Goal: Transaction & Acquisition: Book appointment/travel/reservation

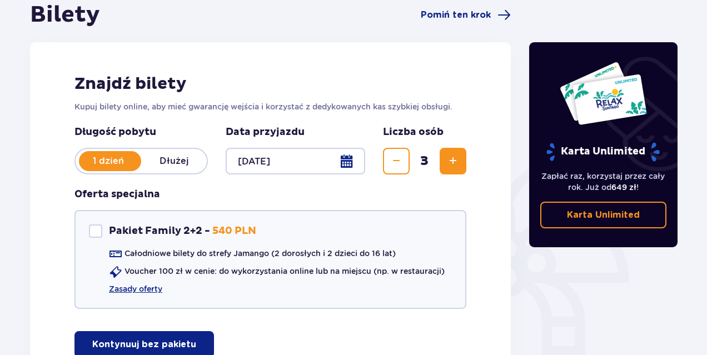
click at [399, 187] on div "Długość pobytu 1 dzień Dłużej Pobyt powyżej 1 dnia Data przyjazdu [DATE] Liczba…" at bounding box center [271, 224] width 392 height 197
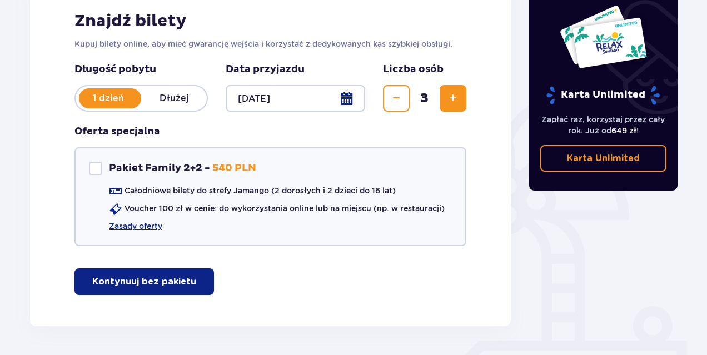
scroll to position [181, 0]
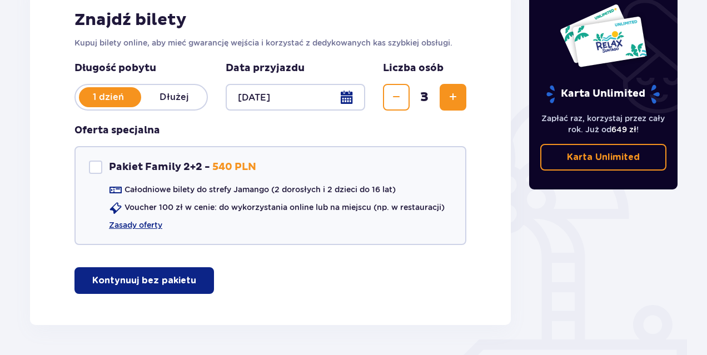
click at [142, 280] on p "Kontynuuj bez pakietu" at bounding box center [144, 281] width 104 height 12
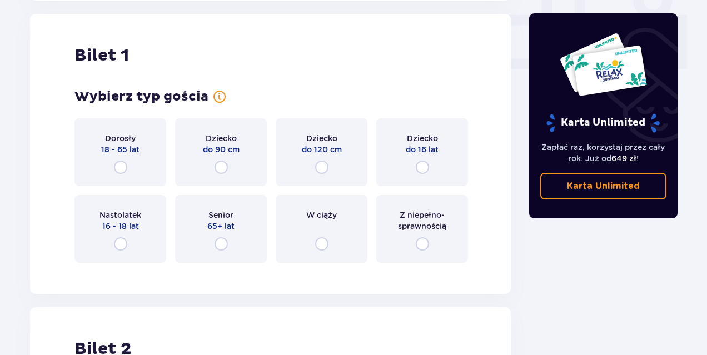
scroll to position [506, 0]
click at [122, 165] on input "radio" at bounding box center [120, 166] width 13 height 13
radio input "true"
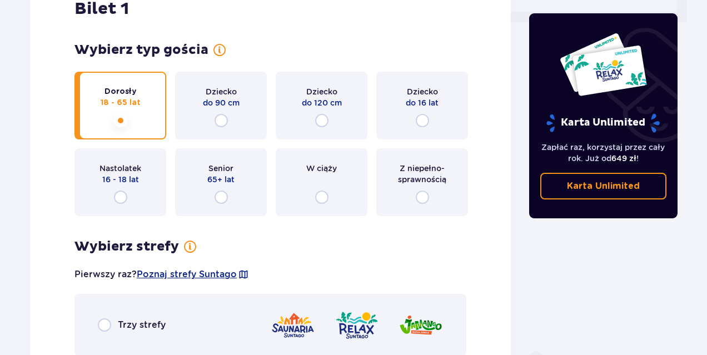
scroll to position [551, 0]
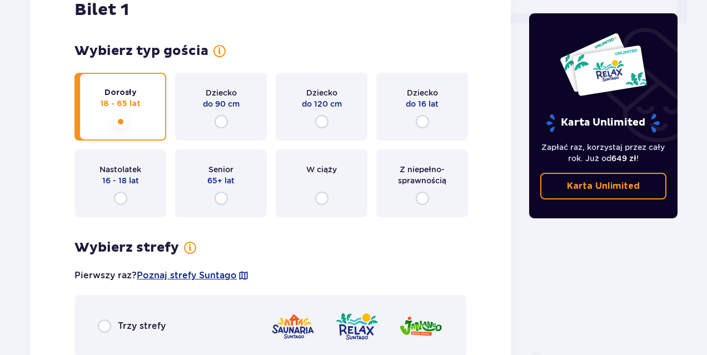
click at [420, 118] on input "radio" at bounding box center [422, 121] width 13 height 13
radio input "true"
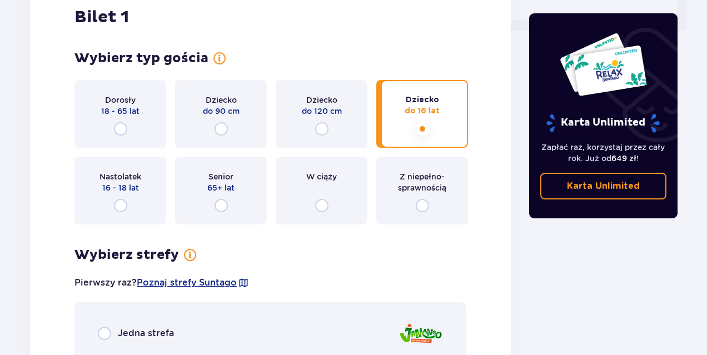
scroll to position [543, 0]
click at [118, 129] on input "radio" at bounding box center [120, 129] width 13 height 13
radio input "true"
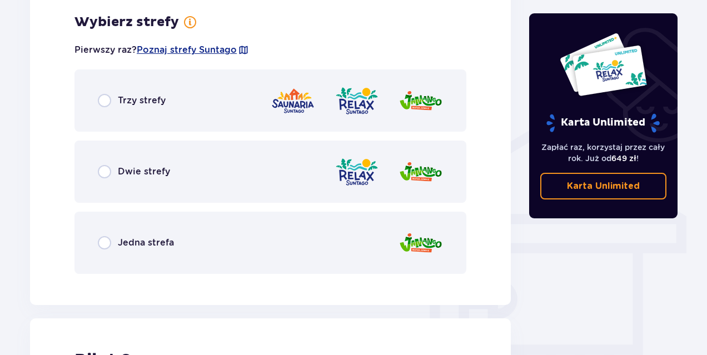
scroll to position [777, 0]
click at [102, 242] on input "radio" at bounding box center [104, 242] width 13 height 13
radio input "true"
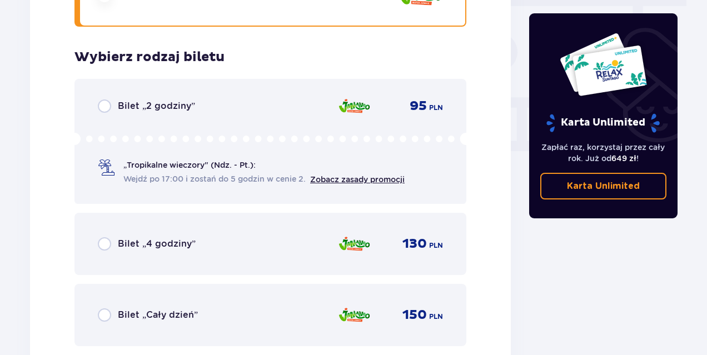
scroll to position [1060, 0]
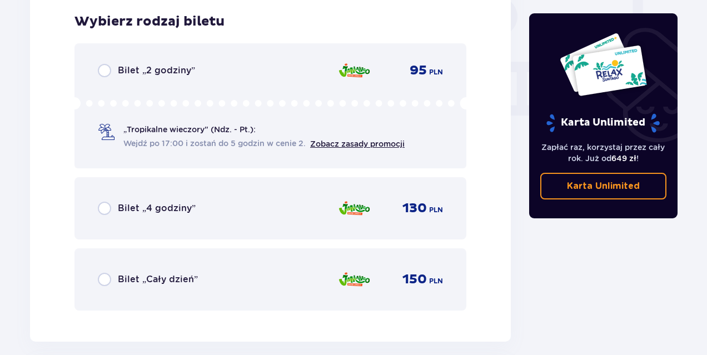
click at [142, 278] on span "Bilet „Cały dzień”" at bounding box center [158, 280] width 80 height 12
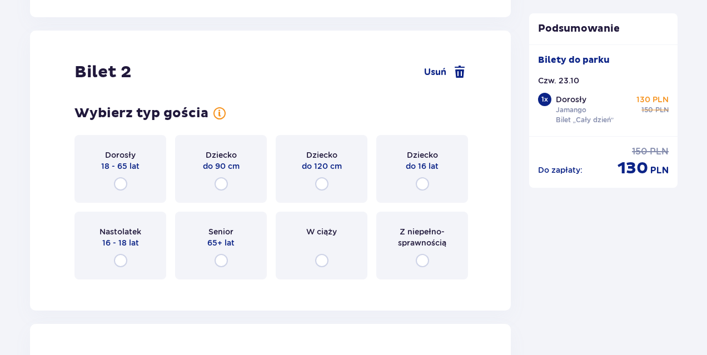
scroll to position [1402, 0]
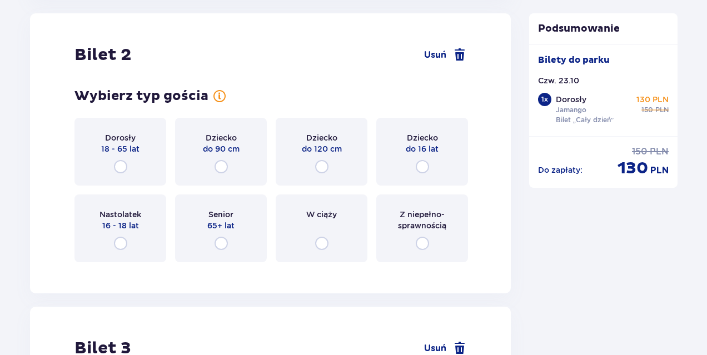
click at [119, 246] on input "radio" at bounding box center [120, 243] width 13 height 13
radio input "true"
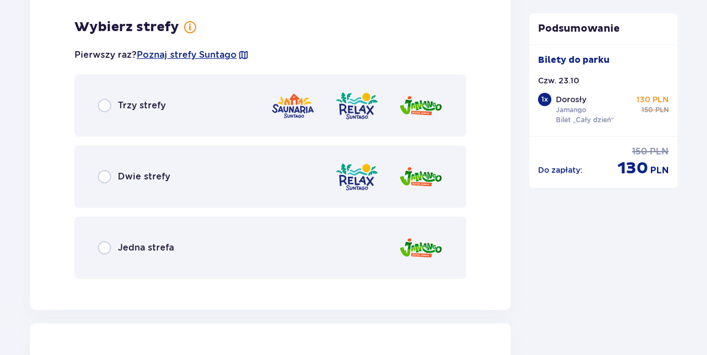
scroll to position [1673, 0]
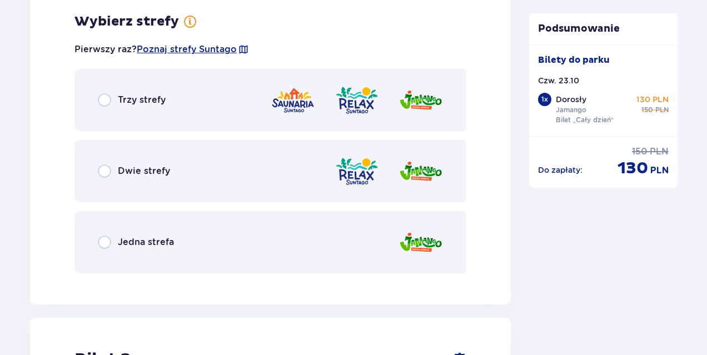
click at [120, 243] on span "Jedna strefa" at bounding box center [146, 242] width 56 height 12
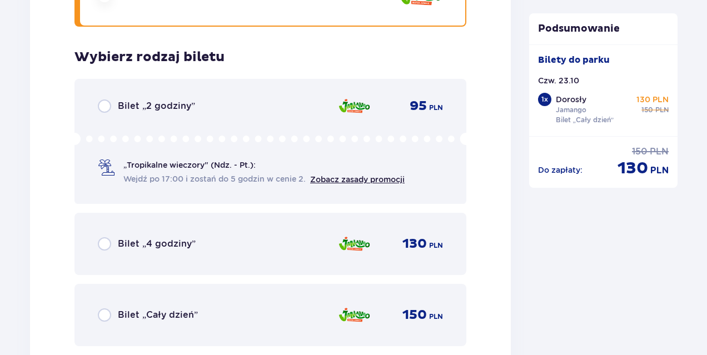
scroll to position [1955, 0]
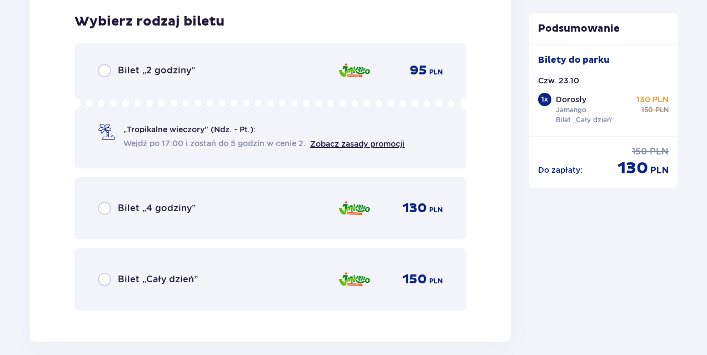
click at [120, 276] on span "Bilet „Cały dzień”" at bounding box center [158, 280] width 80 height 12
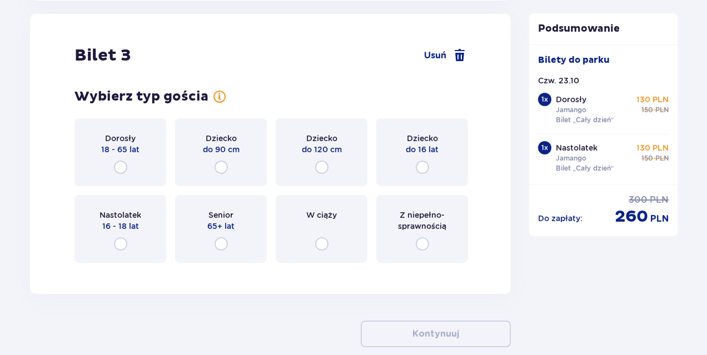
scroll to position [2297, 0]
click at [423, 166] on input "radio" at bounding box center [422, 166] width 13 height 13
radio input "true"
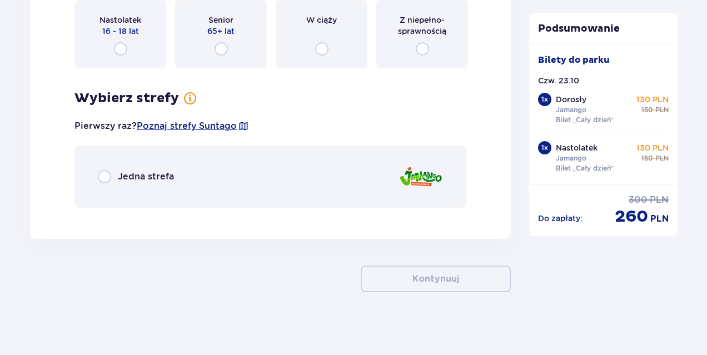
scroll to position [2496, 0]
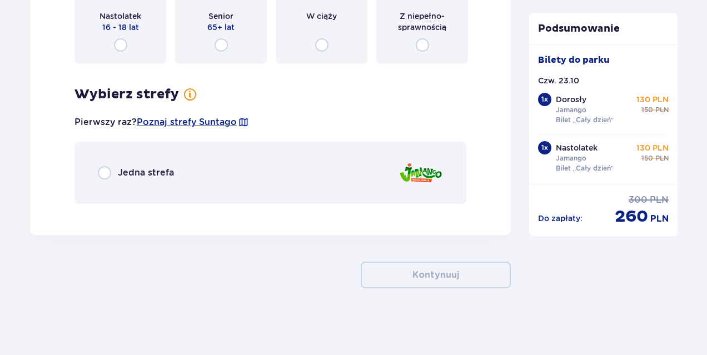
click at [158, 173] on span "Jedna strefa" at bounding box center [146, 173] width 56 height 12
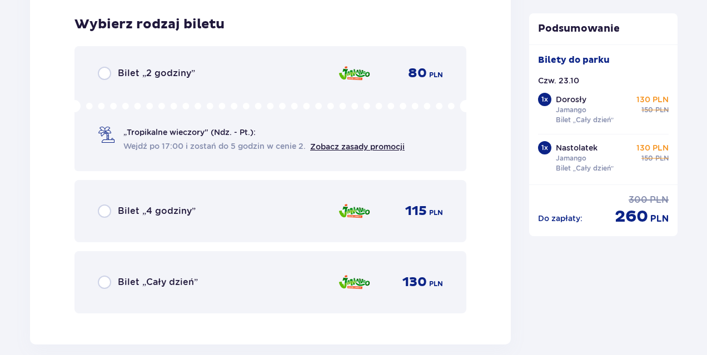
scroll to position [2709, 0]
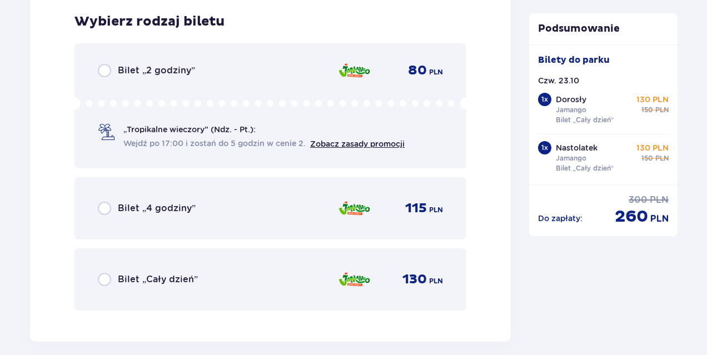
click at [174, 282] on span "Bilet „Cały dzień”" at bounding box center [158, 280] width 80 height 12
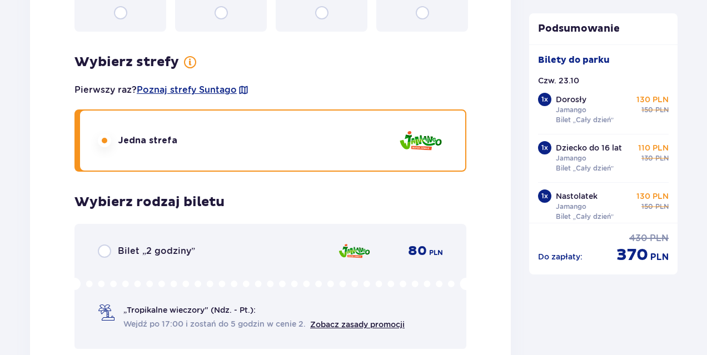
scroll to position [2529, 0]
click at [617, 235] on div "cena regularna 430 PLN cena po obniżce 370 PLN" at bounding box center [643, 248] width 52 height 33
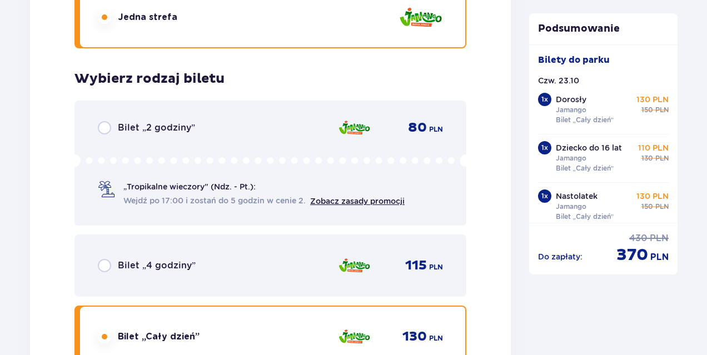
scroll to position [10, 0]
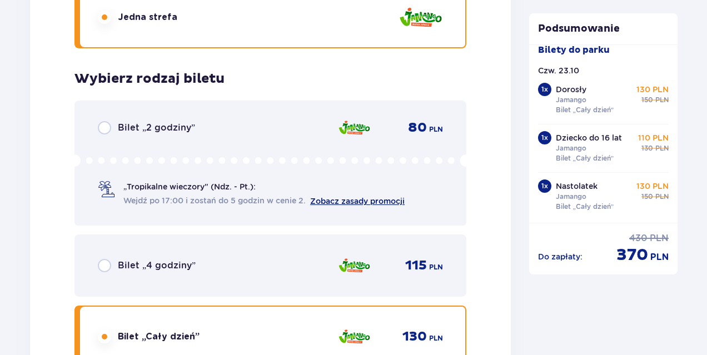
click at [342, 199] on link "Zobacz zasady promocji" at bounding box center [357, 201] width 95 height 9
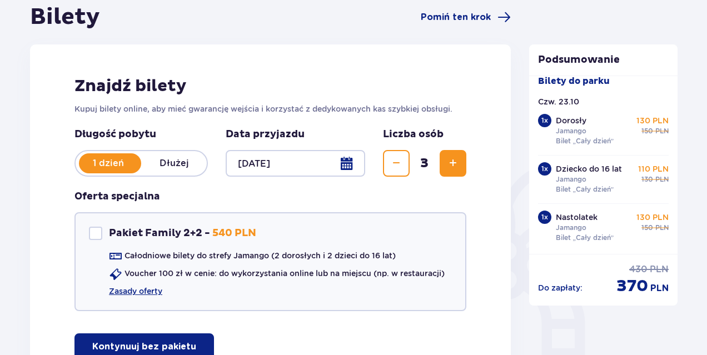
scroll to position [81, 0]
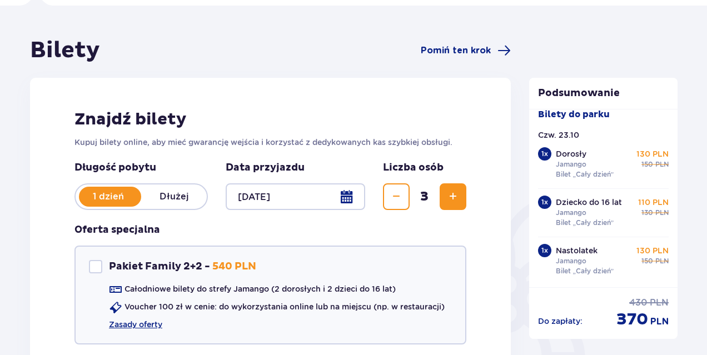
click at [347, 198] on div at bounding box center [296, 196] width 140 height 27
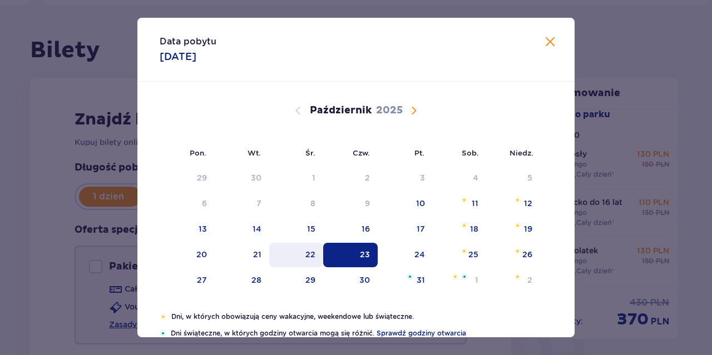
click at [309, 254] on div "22" at bounding box center [310, 254] width 10 height 11
type input "[DATE]"
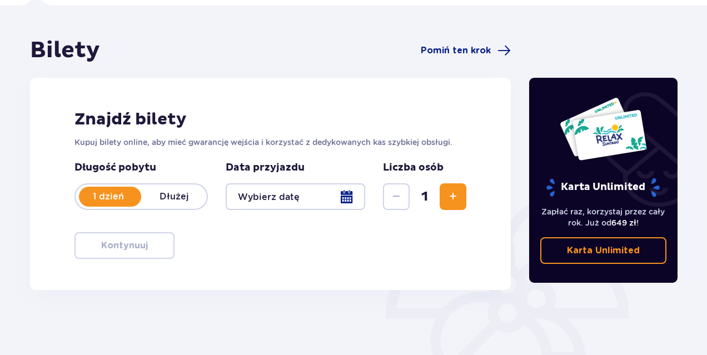
click at [457, 197] on span "Zwiększ" at bounding box center [452, 196] width 13 height 13
click at [347, 198] on div at bounding box center [296, 196] width 140 height 27
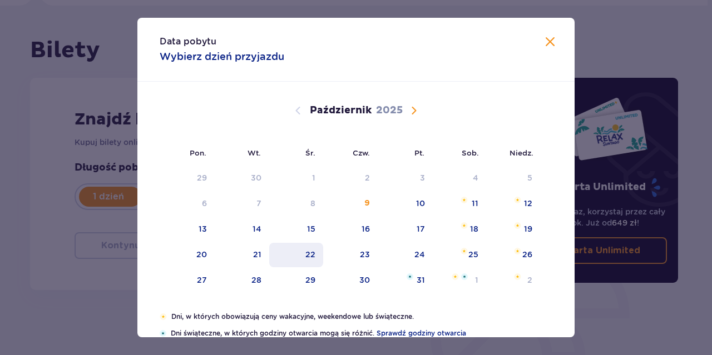
click at [305, 252] on div "22" at bounding box center [310, 254] width 10 height 11
type input "[DATE]"
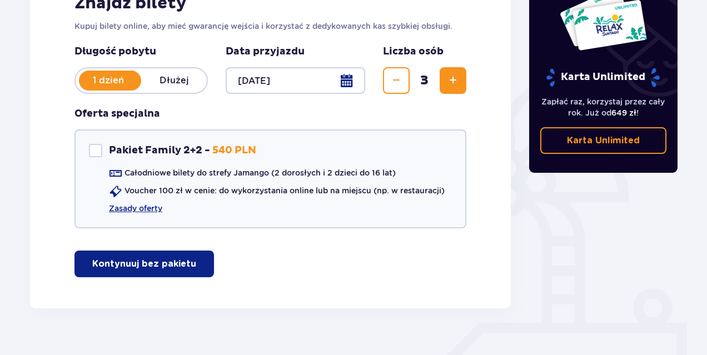
scroll to position [199, 0]
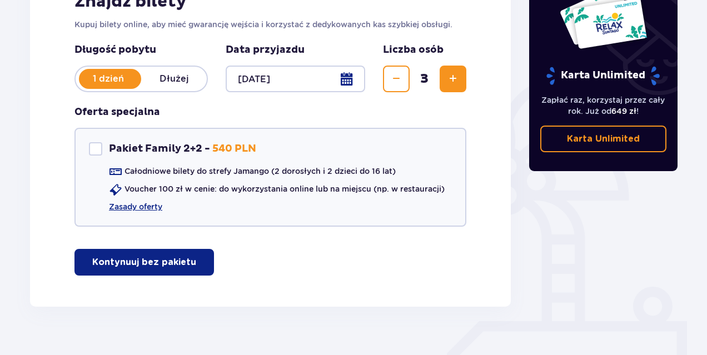
click at [129, 267] on p "Kontynuuj bez pakietu" at bounding box center [144, 262] width 104 height 12
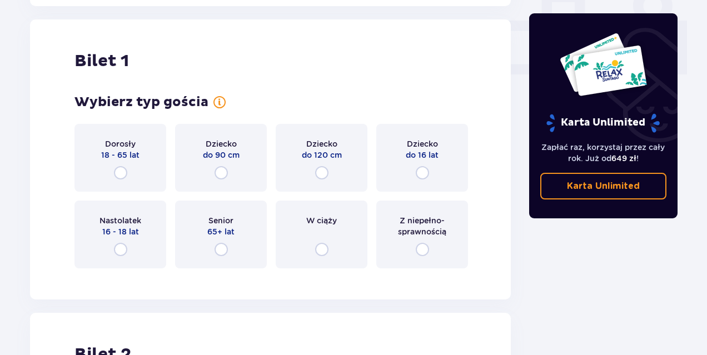
scroll to position [506, 0]
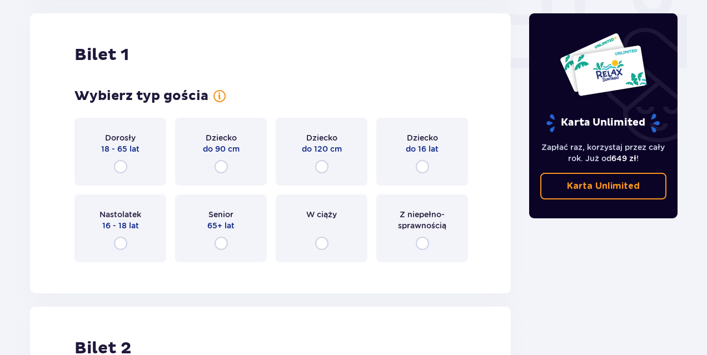
click at [122, 170] on input "radio" at bounding box center [120, 166] width 13 height 13
radio input "true"
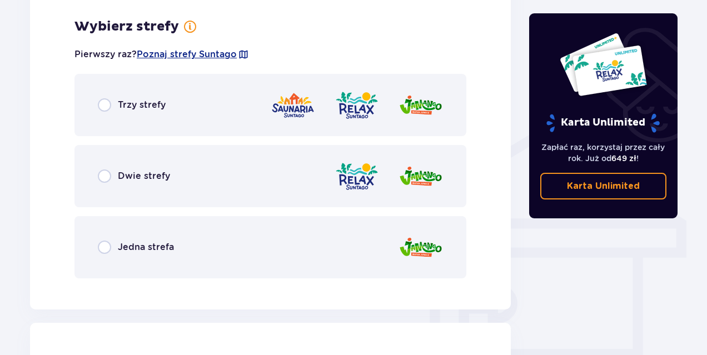
scroll to position [777, 0]
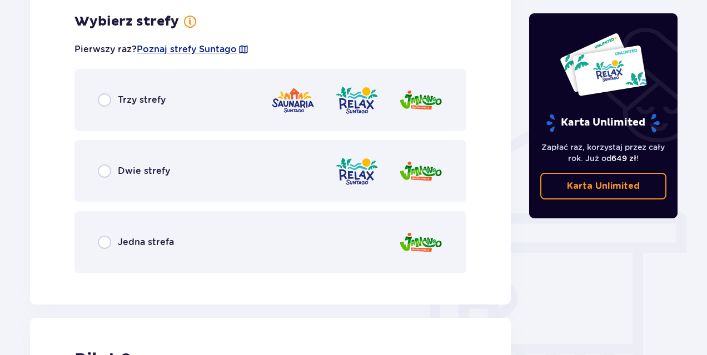
click at [124, 242] on span "Jedna strefa" at bounding box center [146, 242] width 56 height 12
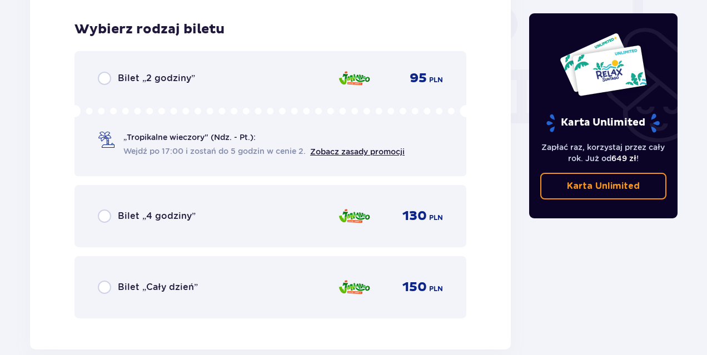
scroll to position [1060, 0]
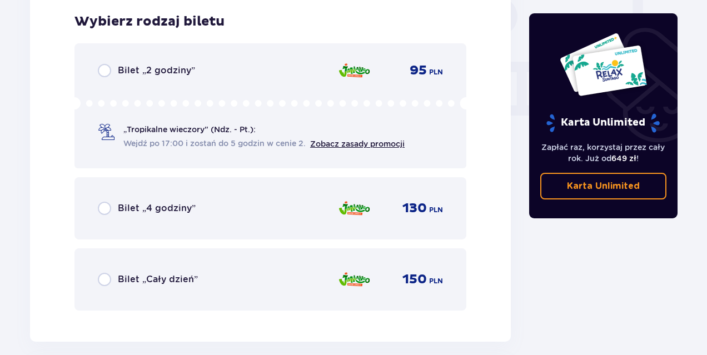
click at [121, 270] on div "Bilet „Cały dzień” 150 PLN" at bounding box center [270, 279] width 345 height 23
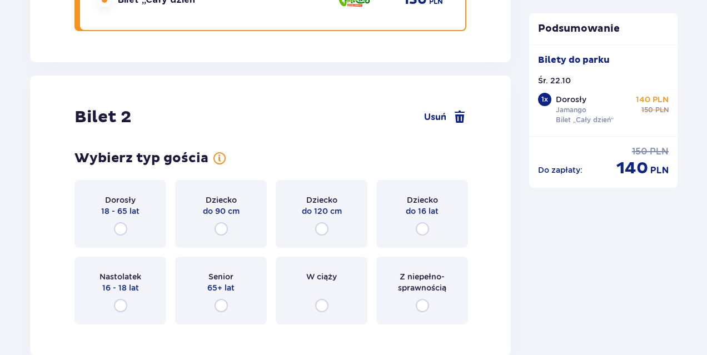
scroll to position [1402, 0]
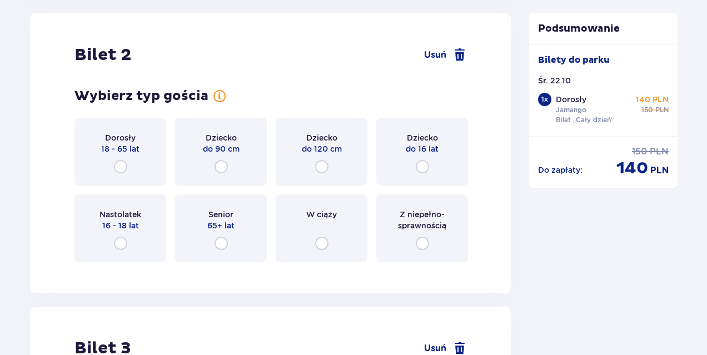
click at [422, 166] on input "radio" at bounding box center [422, 166] width 13 height 13
radio input "true"
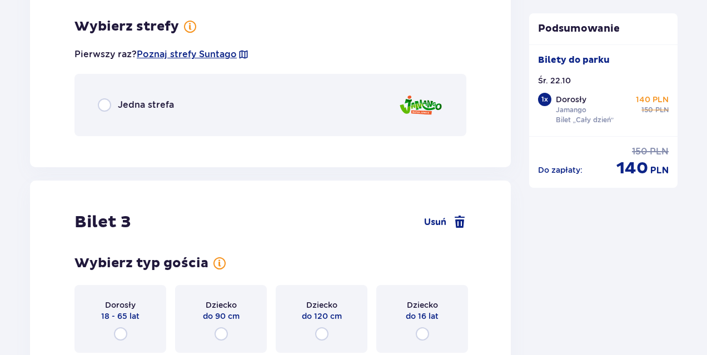
scroll to position [1673, 0]
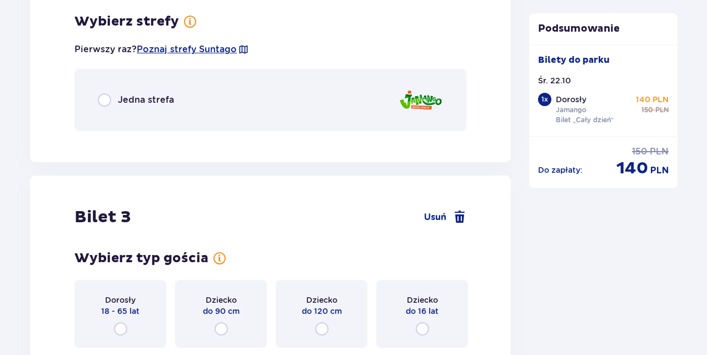
click at [150, 105] on span "Jedna strefa" at bounding box center [146, 100] width 56 height 12
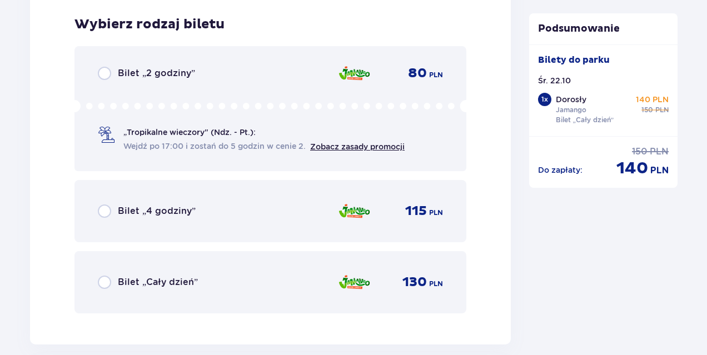
scroll to position [1813, 0]
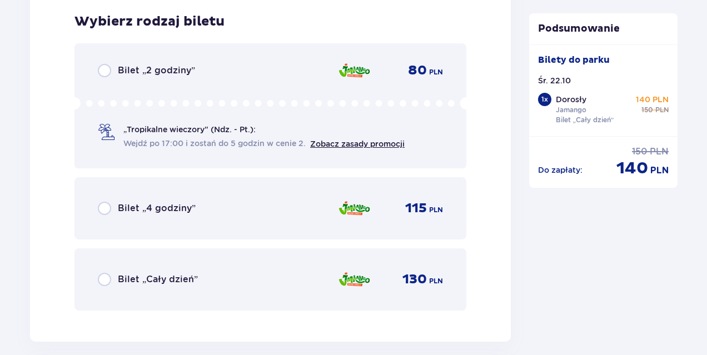
click at [160, 270] on div "Bilet „Cały dzień” 130 PLN" at bounding box center [270, 279] width 345 height 23
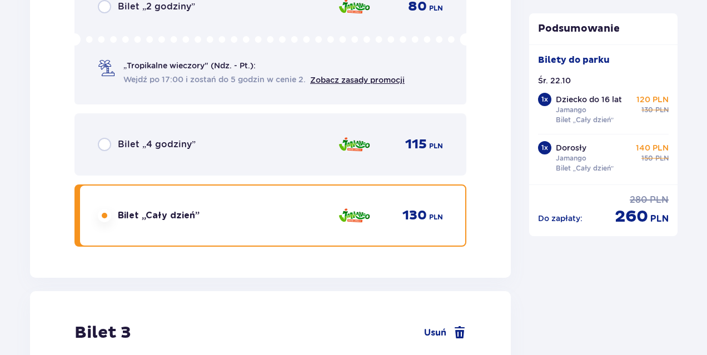
scroll to position [2155, 0]
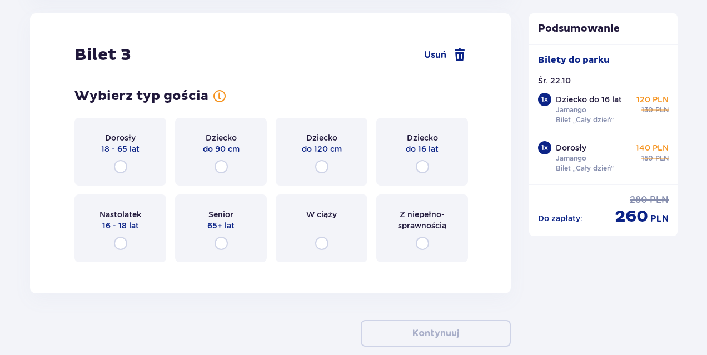
click at [122, 241] on input "radio" at bounding box center [120, 243] width 13 height 13
radio input "true"
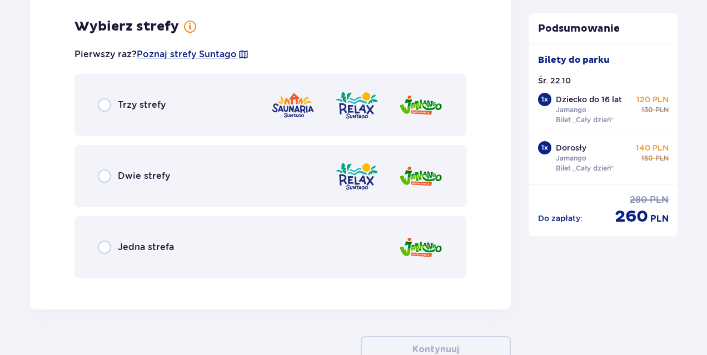
scroll to position [2426, 0]
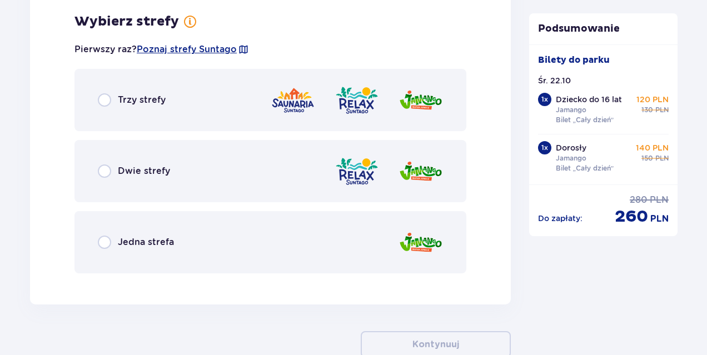
click at [128, 245] on span "Jedna strefa" at bounding box center [146, 242] width 56 height 12
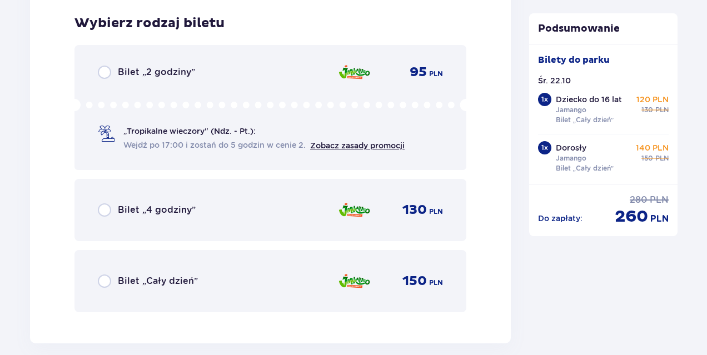
scroll to position [2709, 0]
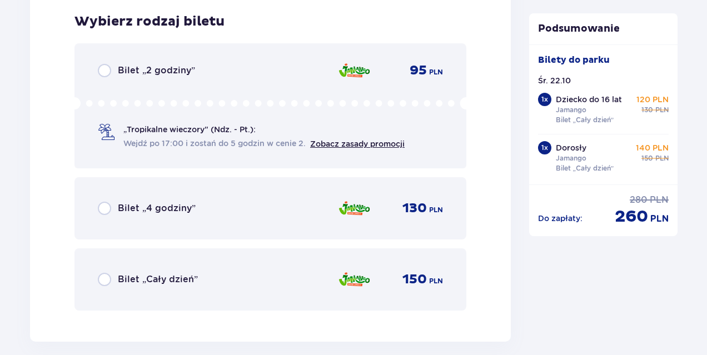
click at [118, 278] on span "Bilet „Cały dzień”" at bounding box center [158, 280] width 80 height 12
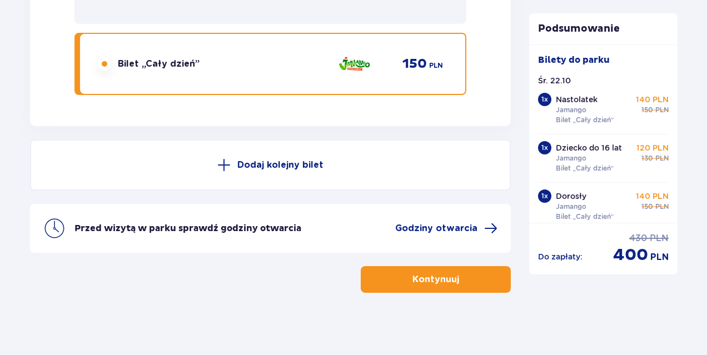
scroll to position [2929, 0]
